Goal: Check status: Check status

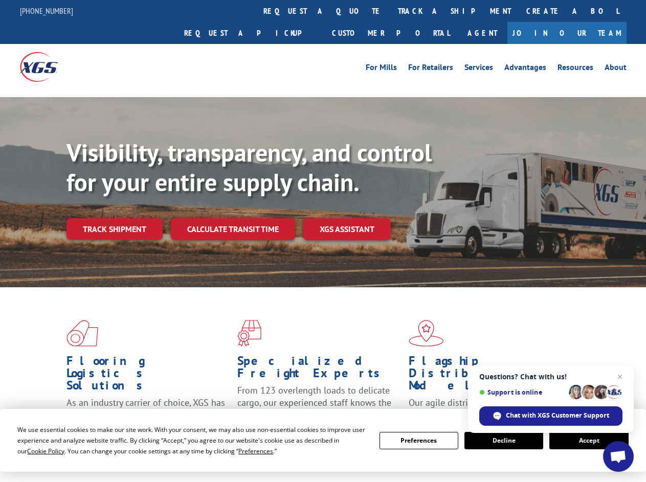
click at [323, 241] on div "Visibility, transparency, and control for your entire supply chain. Track shipm…" at bounding box center [357, 209] width 580 height 143
click at [36, 451] on span "Cookie Policy" at bounding box center [45, 451] width 37 height 9
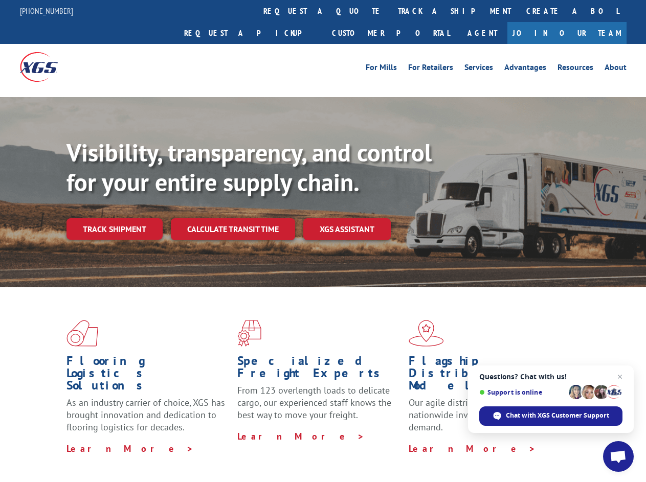
click at [246, 451] on div "Flooring Logistics Solutions As an industry carrier of choice, XGS has brought …" at bounding box center [323, 390] width 646 height 206
click at [419, 441] on div "Flooring Logistics Solutions As an industry carrier of choice, XGS has brought …" at bounding box center [323, 387] width 646 height 200
click at [504, 441] on div "Flooring Logistics Solutions As an industry carrier of choice, XGS has brought …" at bounding box center [323, 387] width 646 height 200
click at [589, 441] on div "Flooring Logistics Solutions As an industry carrier of choice, XGS has brought …" at bounding box center [323, 387] width 646 height 200
click at [323, 241] on div "Visibility, transparency, and control for your entire supply chain. Track shipm…" at bounding box center [357, 209] width 580 height 143
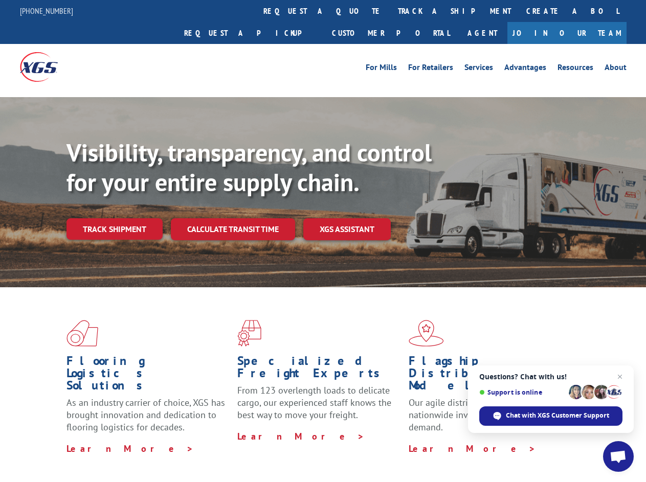
click at [390, 11] on link "track a shipment" at bounding box center [454, 11] width 128 height 22
click at [0, 0] on div "Track Shipment Enter your information below to track your shipment(s). Select c…" at bounding box center [0, 0] width 0 height 0
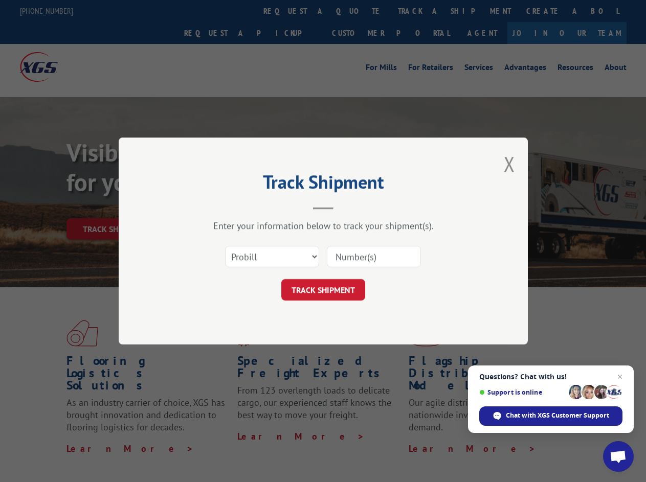
click at [421, 11] on div "Track Shipment Enter your information below to track your shipment(s). Select c…" at bounding box center [323, 241] width 646 height 482
